Goal: Task Accomplishment & Management: Manage account settings

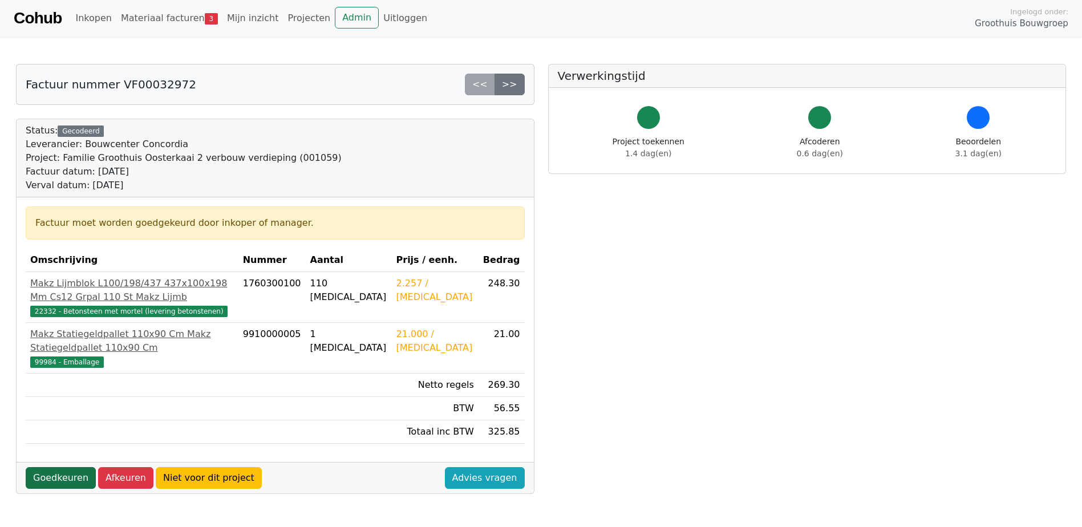
click at [66, 479] on link "Goedkeuren" at bounding box center [61, 478] width 70 height 22
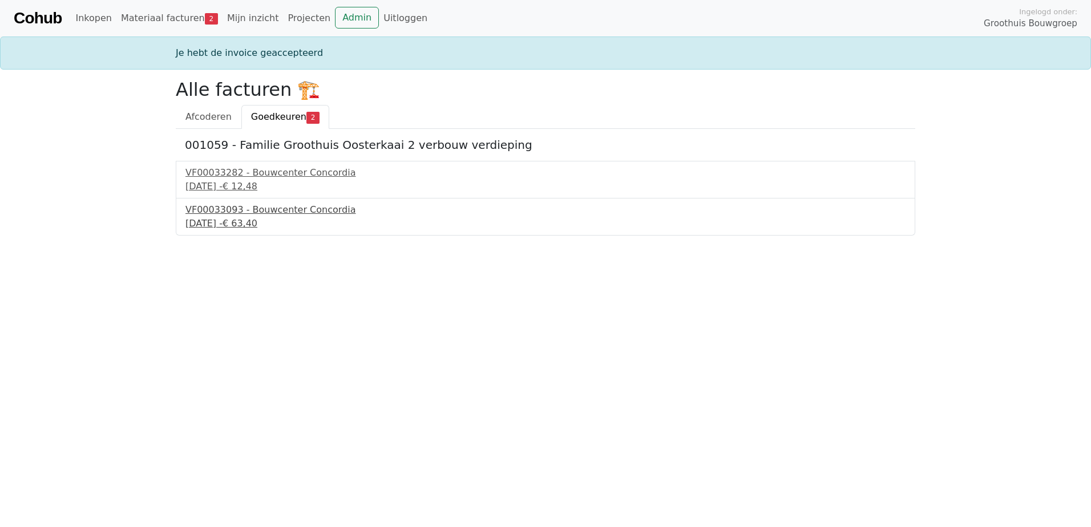
click at [245, 207] on div "VF00033093 - Bouwcenter Concordia" at bounding box center [545, 210] width 720 height 14
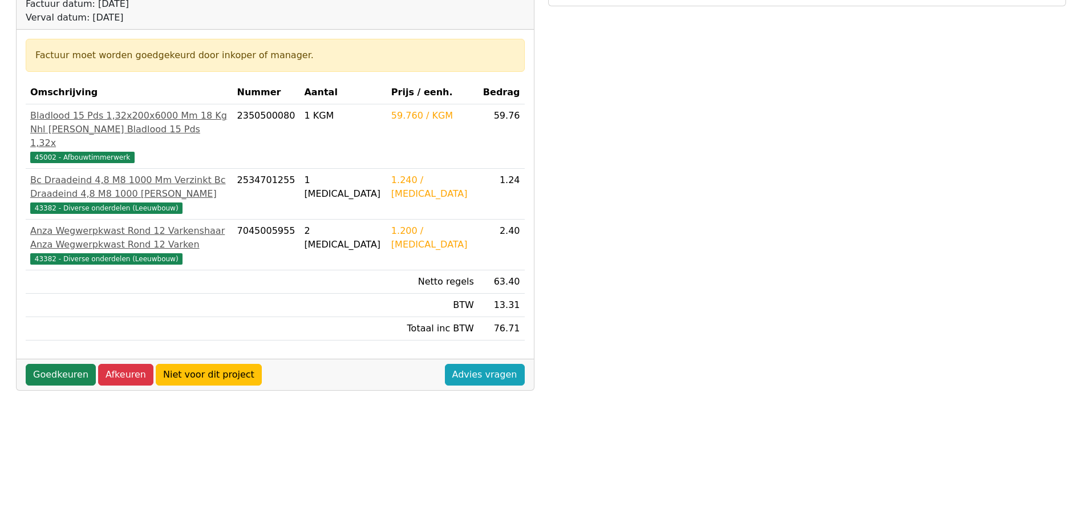
scroll to position [171, 0]
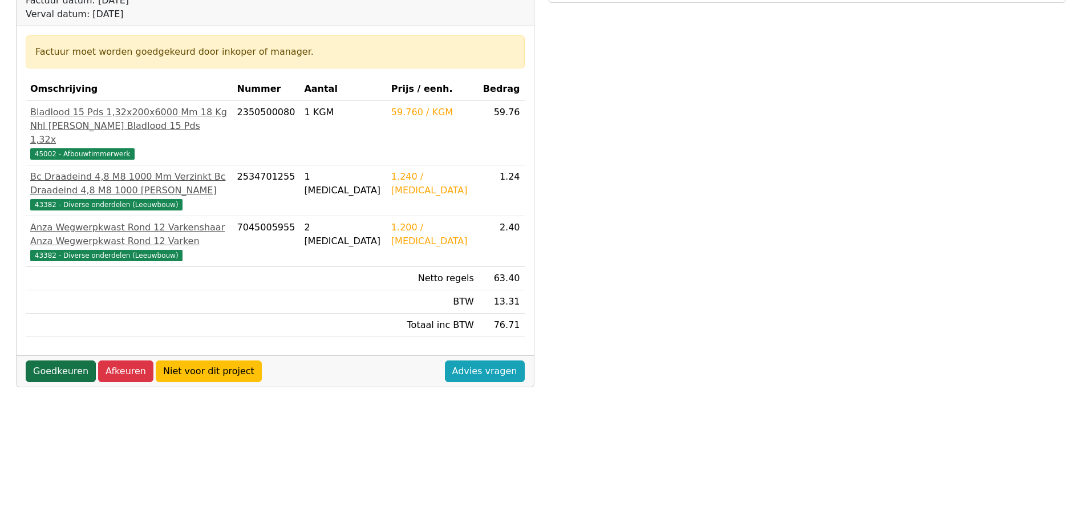
click at [47, 376] on link "Goedkeuren" at bounding box center [61, 371] width 70 height 22
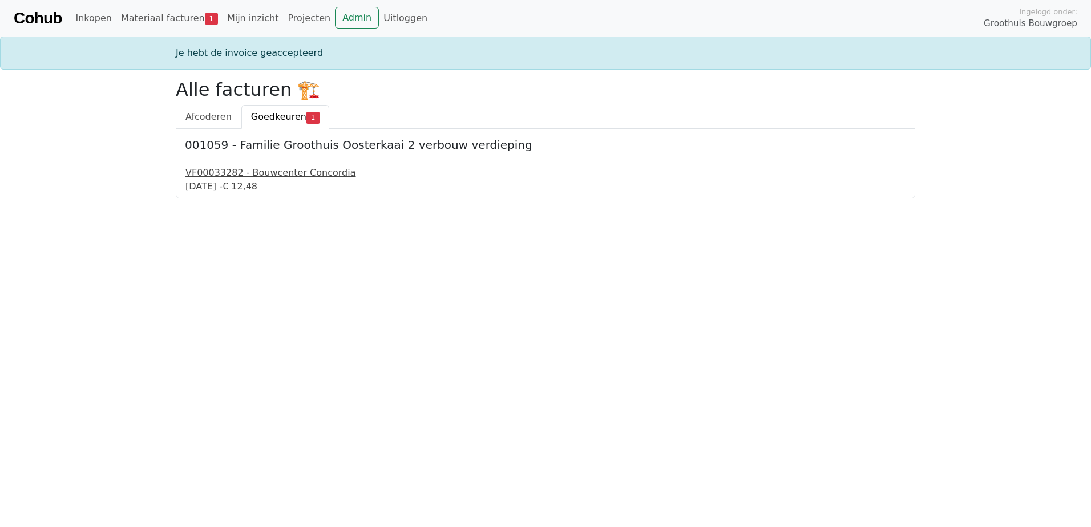
click at [284, 174] on div "VF00033282 - Bouwcenter Concordia" at bounding box center [545, 173] width 720 height 14
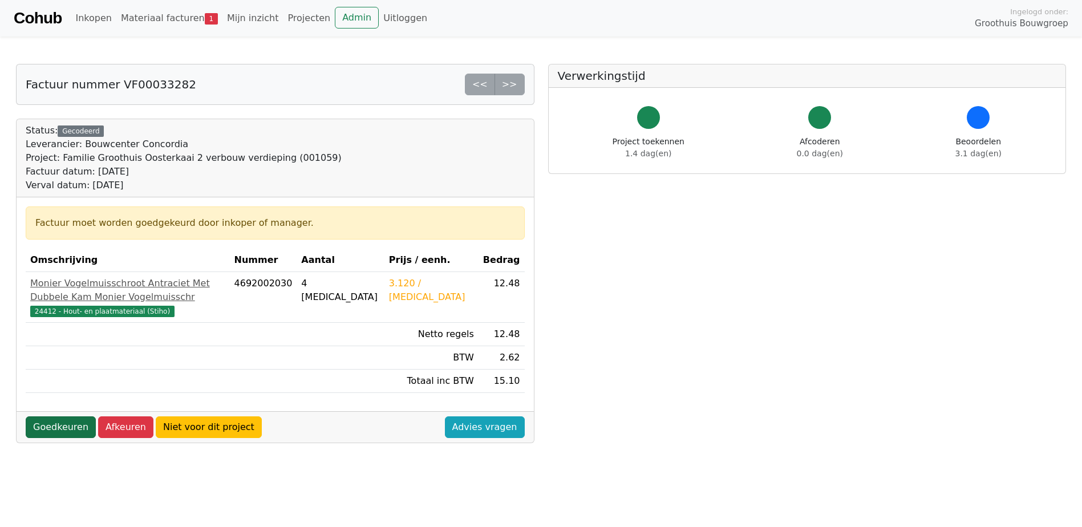
click at [69, 438] on link "Goedkeuren" at bounding box center [61, 427] width 70 height 22
